Goal: Check status: Check status

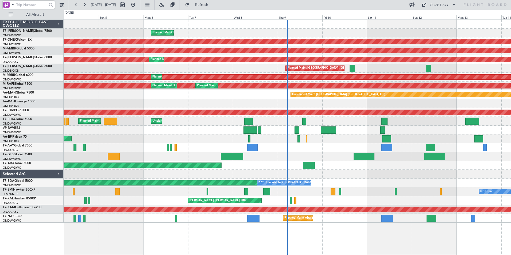
click at [22, 6] on input "text" at bounding box center [31, 5] width 31 height 8
click at [15, 5] on span at bounding box center [13, 4] width 6 height 7
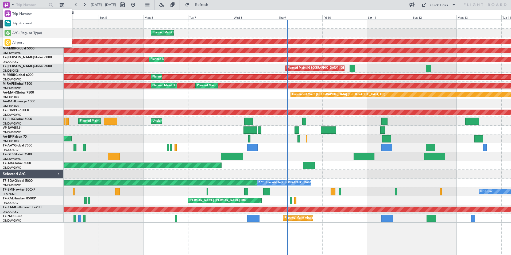
click at [29, 37] on div "A/C (Reg. or Type)" at bounding box center [37, 33] width 69 height 10
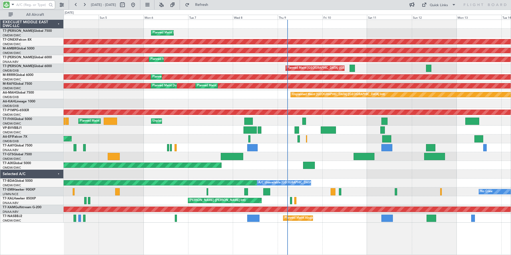
click at [33, 3] on input "text" at bounding box center [31, 5] width 31 height 8
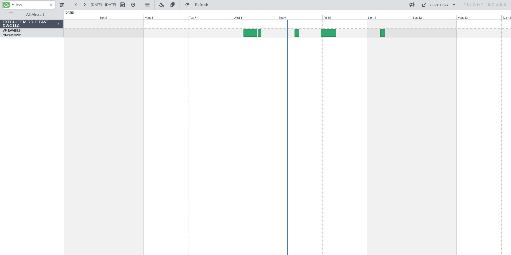
type input "bvv"
click at [51, 5] on div at bounding box center [51, 5] width 6 height 6
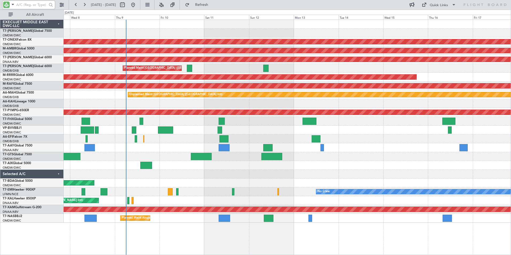
click at [262, 233] on div "Planned Maint Dubai (Al Maktoum Intl) Planned Maint Nurnberg Planned Maint [GEO…" at bounding box center [288, 138] width 448 height 236
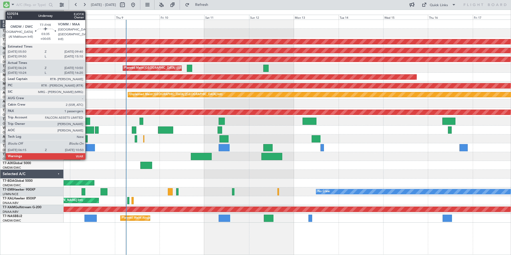
click at [88, 121] on div at bounding box center [86, 121] width 9 height 7
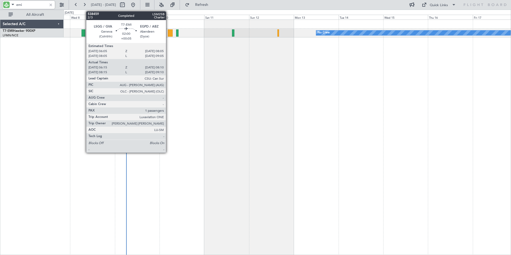
click at [83, 34] on div at bounding box center [84, 32] width 4 height 7
type input "emi"
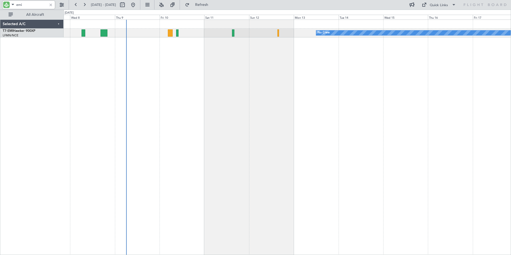
click at [51, 5] on div at bounding box center [51, 5] width 6 height 6
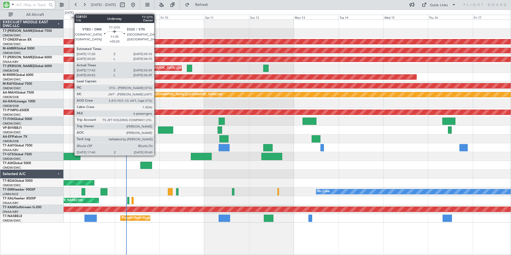
click at [72, 155] on div at bounding box center [69, 156] width 22 height 7
